Goal: Navigation & Orientation: Find specific page/section

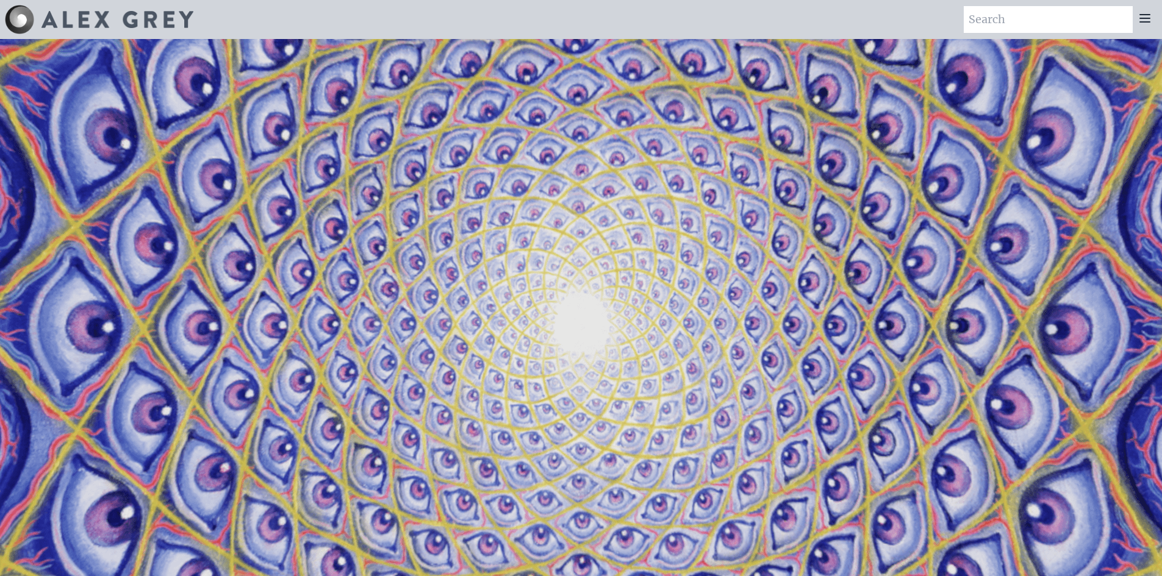
click at [1143, 16] on icon at bounding box center [1144, 18] width 15 height 15
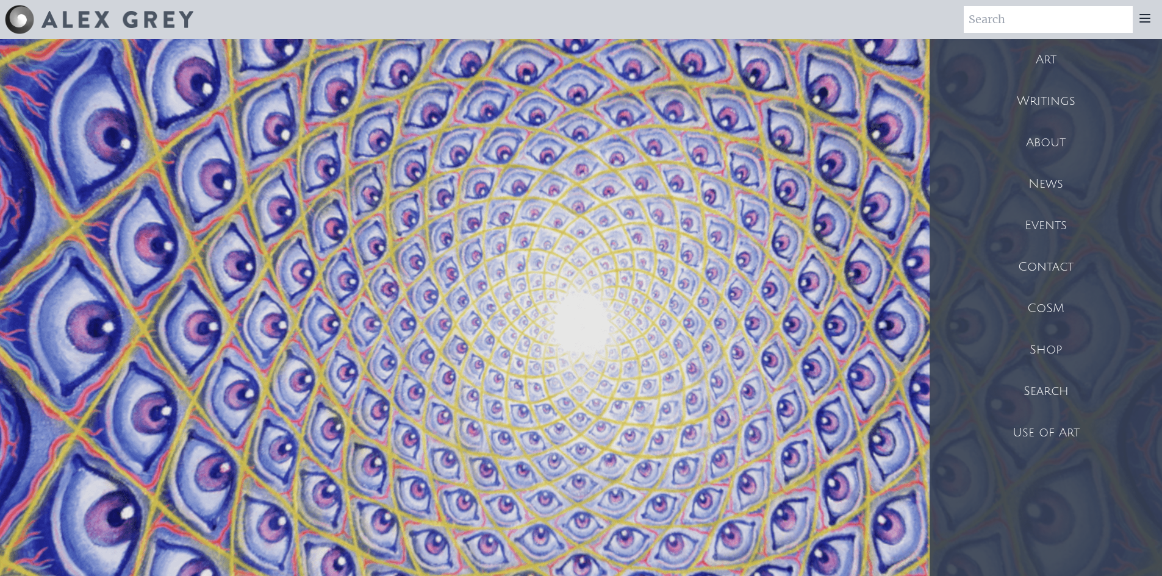
click at [1059, 354] on div "Shop" at bounding box center [1045, 349] width 232 height 41
